Goal: Task Accomplishment & Management: Manage account settings

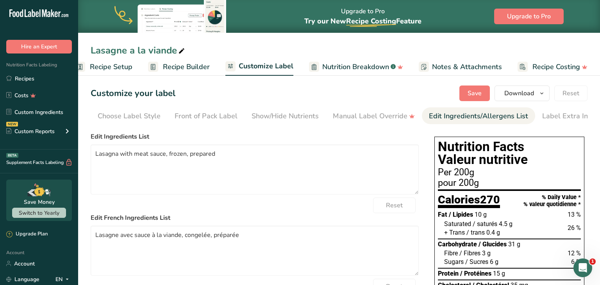
scroll to position [0, 8]
click at [45, 260] on link "Account" at bounding box center [39, 264] width 78 height 14
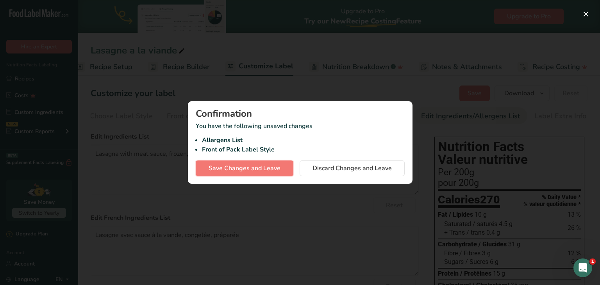
drag, startPoint x: 248, startPoint y: 167, endPoint x: 328, endPoint y: 112, distance: 97.2
click at [328, 112] on div "Confirmation You have the following unsaved changes Allergens List Front of Pac…" at bounding box center [300, 142] width 225 height 83
click at [324, 178] on div "Confirmation You have the following unsaved changes Allergens List Front of Pac…" at bounding box center [300, 142] width 225 height 83
click at [325, 171] on span "Discard Changes and Leave" at bounding box center [351, 168] width 79 height 9
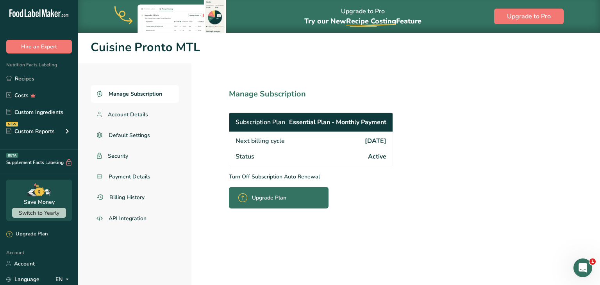
click at [270, 175] on p "Turn Off Subscription Auto Renewal" at bounding box center [328, 177] width 198 height 8
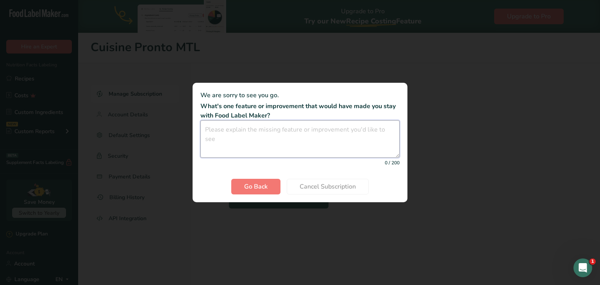
click at [288, 155] on textarea "Cancel subscription modal" at bounding box center [299, 138] width 199 height 37
type textarea "just needed it for 1 sticker and you lied being it free"
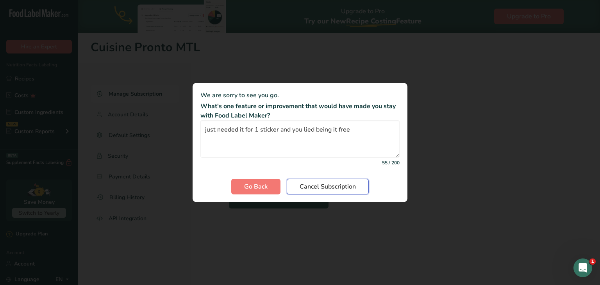
click at [317, 182] on span "Cancel Subscription" at bounding box center [328, 186] width 56 height 9
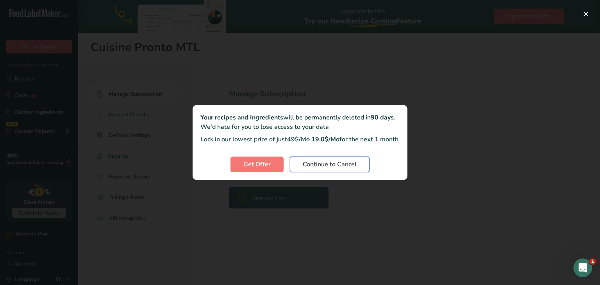
click at [313, 169] on span "Continue to Cancel" at bounding box center [330, 164] width 54 height 9
